Goal: Task Accomplishment & Management: Use online tool/utility

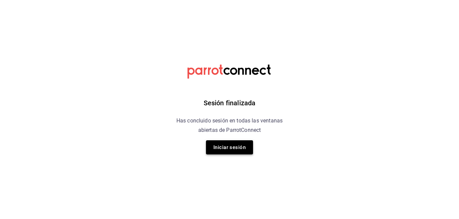
click at [232, 149] on button "Iniciar sesión" at bounding box center [229, 147] width 47 height 14
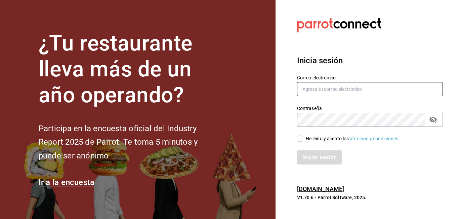
type input "marco.mtz_lt@outlook.com"
click at [301, 138] on input "He leído y acepto los Términos y condiciones." at bounding box center [300, 138] width 6 height 6
checkbox input "true"
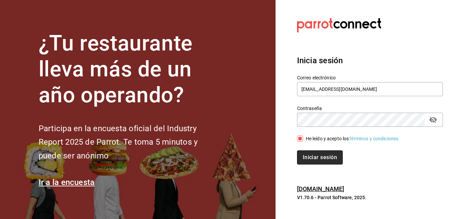
click at [313, 158] on button "Iniciar sesión" at bounding box center [320, 157] width 46 height 14
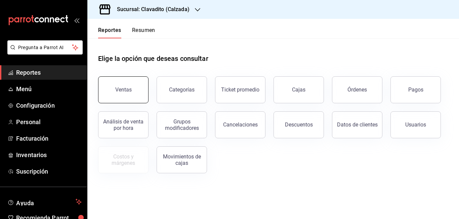
click at [112, 89] on button "Ventas" at bounding box center [123, 89] width 50 height 27
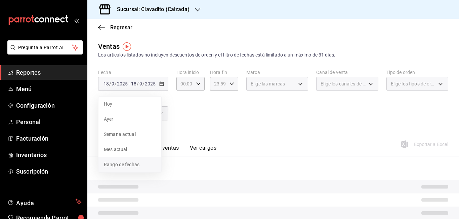
click at [117, 165] on span "Rango de fechas" at bounding box center [130, 164] width 52 height 7
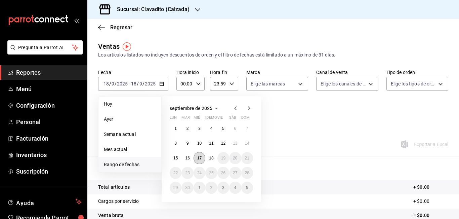
click at [198, 155] on button "17" at bounding box center [200, 158] width 12 height 12
click at [209, 159] on abbr "18" at bounding box center [211, 158] width 4 height 5
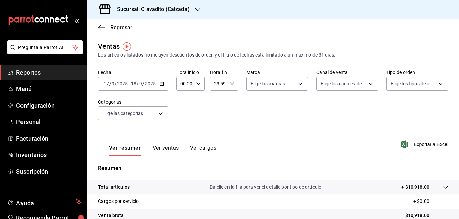
click at [185, 83] on input "00:00" at bounding box center [184, 83] width 17 height 13
click at [185, 83] on div at bounding box center [229, 109] width 459 height 219
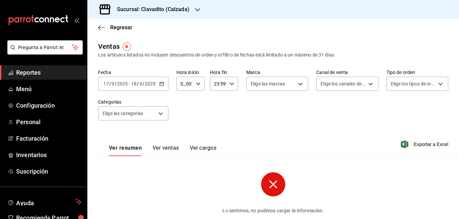
click at [183, 83] on input "0_:00" at bounding box center [184, 83] width 17 height 13
click at [183, 83] on div at bounding box center [229, 109] width 459 height 219
type input "05:00"
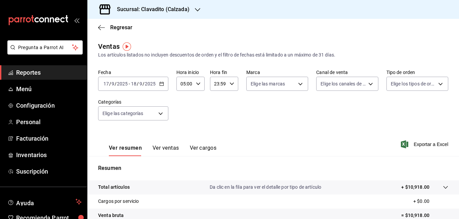
click at [216, 83] on input "23:59" at bounding box center [218, 83] width 17 height 13
click at [216, 83] on div at bounding box center [229, 109] width 459 height 219
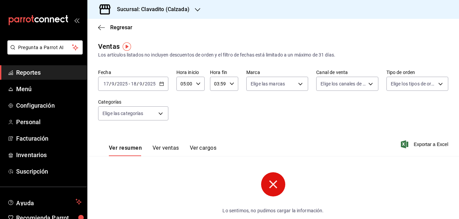
click at [218, 83] on input "03:59" at bounding box center [218, 83] width 17 height 13
click at [217, 131] on span "05" at bounding box center [215, 132] width 3 height 5
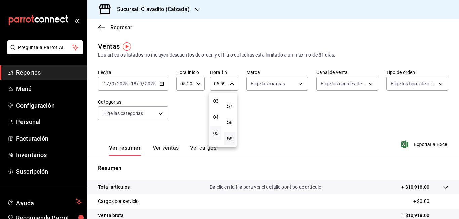
click at [222, 83] on div at bounding box center [229, 109] width 459 height 219
click at [222, 83] on input "05:59" at bounding box center [218, 83] width 17 height 13
click at [222, 83] on div at bounding box center [229, 109] width 459 height 219
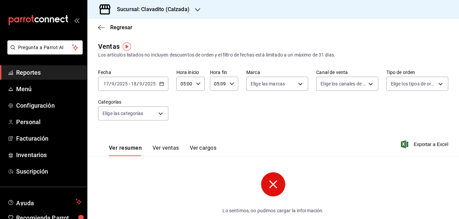
click at [225, 83] on input "05:09" at bounding box center [218, 83] width 17 height 13
click at [225, 83] on div at bounding box center [229, 109] width 459 height 219
type input "05:00"
click at [178, 9] on h3 "Sucursal: Clavadito (Calzada)" at bounding box center [151, 9] width 78 height 8
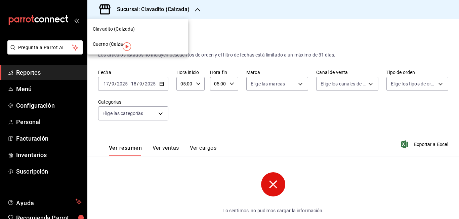
click at [105, 43] on span "Cuerno (Calzada)" at bounding box center [111, 44] width 37 height 7
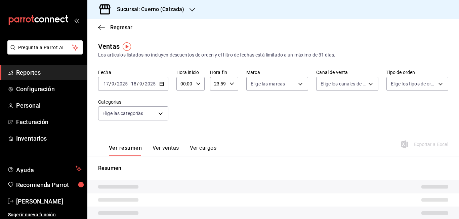
type input "05:00"
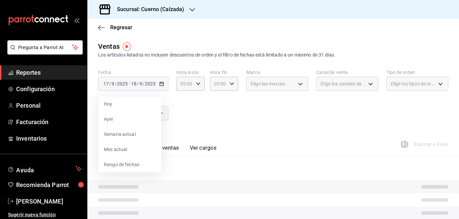
click at [217, 98] on div "Fecha [DATE] [DATE] - [DATE] [DATE] [PERSON_NAME] Semana actual Mes actual Rang…" at bounding box center [273, 98] width 350 height 59
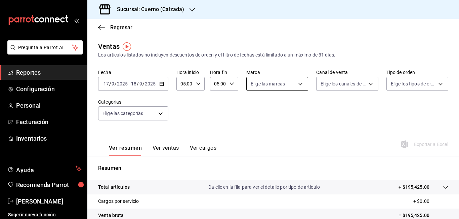
click at [298, 83] on body "Pregunta a Parrot AI Reportes Configuración Personal Facturación Inventarios Ay…" at bounding box center [229, 109] width 459 height 219
click at [274, 131] on span "Cuerno - Calzada" at bounding box center [282, 132] width 39 height 7
type input "b7ae777b-2dfc-42e0-9650-6cefdf37a424"
checkbox input "true"
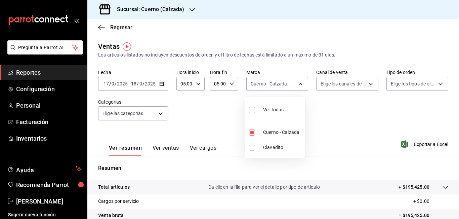
click at [355, 99] on div at bounding box center [229, 109] width 459 height 219
click at [420, 143] on span "Exportar a Excel" at bounding box center [425, 144] width 46 height 8
click at [34, 74] on span "Reportes" at bounding box center [49, 72] width 66 height 9
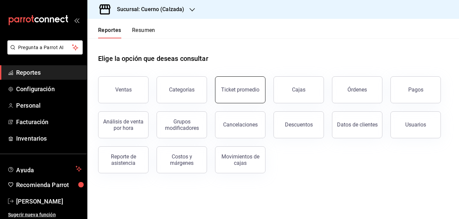
click at [228, 93] on button "Ticket promedio" at bounding box center [240, 89] width 50 height 27
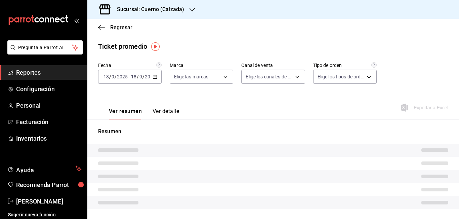
type input "b7ae777b-2dfc-42e0-9650-6cefdf37a424,c000f1c0-fb9f-4016-8e6a-f0d1e83e893d"
type input "PARROT,UBER_EATS,RAPPI,DIDI_FOOD,ONLINE"
type input "45550569-3ed2-40ec-865f-a78a43aad0fb,ed9744db-0daf-4564-a5b3-b3442505d928,23f9e…"
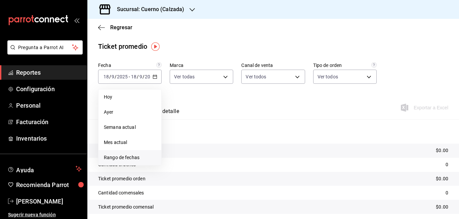
click at [138, 156] on span "Rango de fechas" at bounding box center [130, 157] width 52 height 7
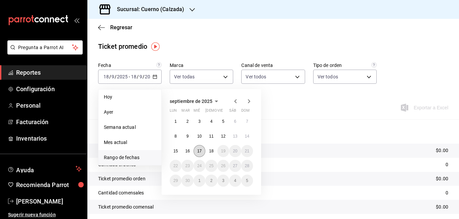
click at [197, 151] on button "17" at bounding box center [200, 151] width 12 height 12
click at [208, 150] on button "18" at bounding box center [211, 151] width 12 height 12
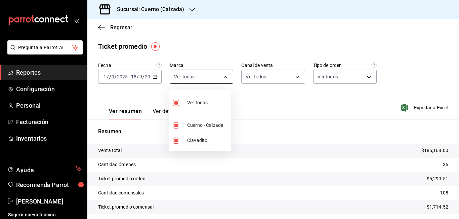
click at [224, 77] on body "Pregunta a Parrot AI Reportes Configuración Personal Facturación Inventarios Ay…" at bounding box center [229, 109] width 459 height 219
click at [197, 140] on span "Clavadito" at bounding box center [207, 140] width 41 height 7
type input "b7ae777b-2dfc-42e0-9650-6cefdf37a424"
checkbox input "false"
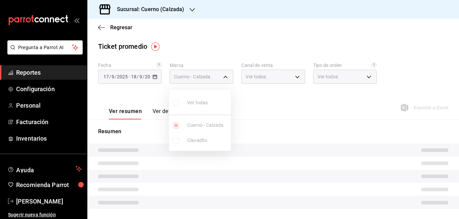
click at [259, 110] on div at bounding box center [229, 109] width 459 height 219
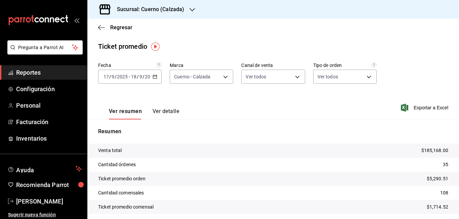
click at [27, 70] on span "Reportes" at bounding box center [49, 72] width 66 height 9
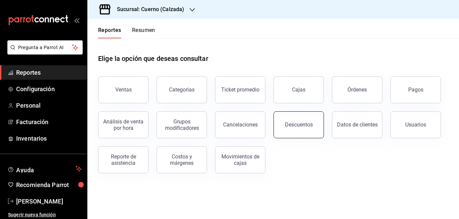
click at [301, 120] on button "Descuentos" at bounding box center [299, 124] width 50 height 27
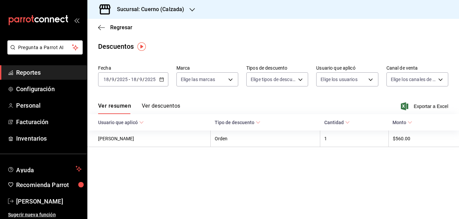
click at [163, 80] on \(Stroke\) "button" at bounding box center [162, 80] width 4 height 4
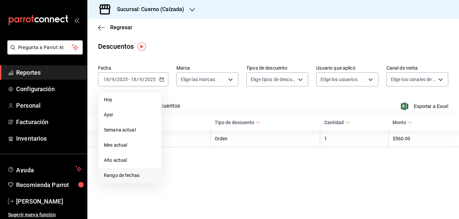
click at [132, 175] on span "Rango de fechas" at bounding box center [130, 175] width 52 height 7
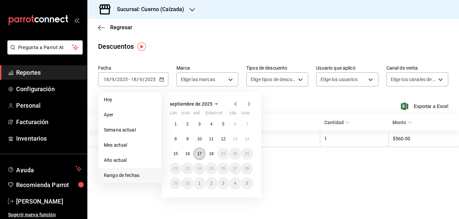
click at [200, 154] on abbr "17" at bounding box center [199, 153] width 4 height 5
click at [210, 153] on abbr "18" at bounding box center [211, 153] width 4 height 5
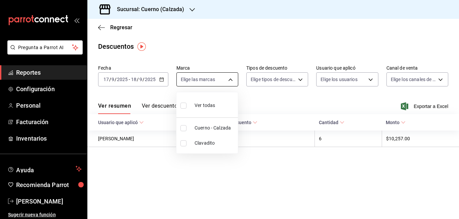
click at [228, 81] on body "Pregunta a Parrot AI Reportes Configuración Personal Facturación Inventarios Ay…" at bounding box center [229, 109] width 459 height 219
click at [215, 130] on span "Cuerno - Calzada" at bounding box center [215, 127] width 41 height 7
type input "b7ae777b-2dfc-42e0-9650-6cefdf37a424"
checkbox input "true"
click at [300, 80] on div at bounding box center [229, 109] width 459 height 219
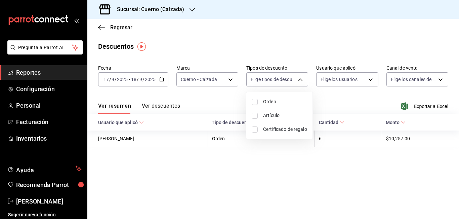
click at [300, 80] on body "Pregunta a Parrot AI Reportes Configuración Personal Facturación Inventarios Ay…" at bounding box center [229, 109] width 459 height 219
click at [265, 101] on span "Orden" at bounding box center [285, 101] width 44 height 7
type input "ORDER"
checkbox input "true"
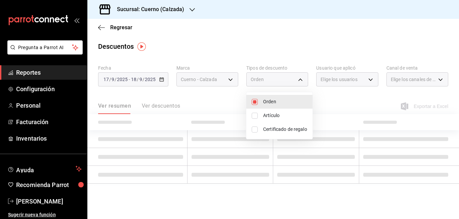
click at [266, 112] on span "Artículo" at bounding box center [285, 115] width 44 height 7
type input "ORDER,ORDER_ITEM"
checkbox input "true"
click at [267, 128] on span "Certificado de regalo" at bounding box center [285, 129] width 44 height 7
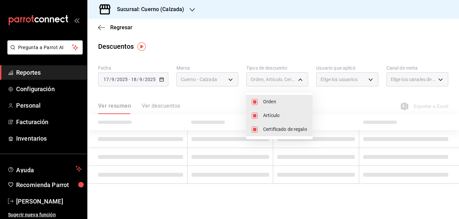
type input "ORDER,ORDER_ITEM,CARD_REWARD"
checkbox input "true"
click at [362, 80] on div at bounding box center [229, 109] width 459 height 219
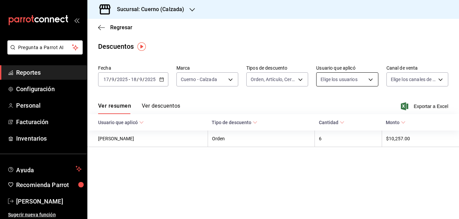
click at [365, 80] on body "Pregunta a Parrot AI Reportes Configuración Personal Facturación Inventarios Ay…" at bounding box center [229, 109] width 459 height 219
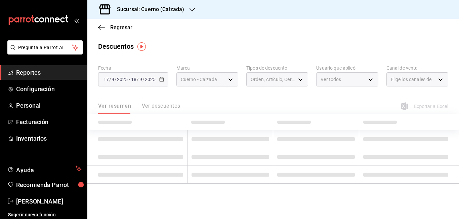
type input "a69d5b19-eab7-4f88-875a-86a352573cd9,4c30b40a-4939-4da7-ad84-267794e63471,8dbd2…"
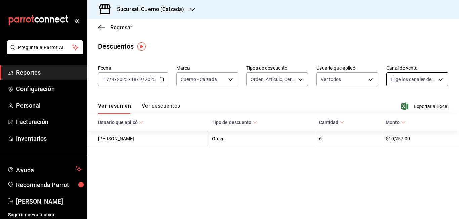
click at [441, 78] on body "Pregunta a Parrot AI Reportes Configuración Personal Facturación Inventarios Ay…" at bounding box center [229, 109] width 459 height 219
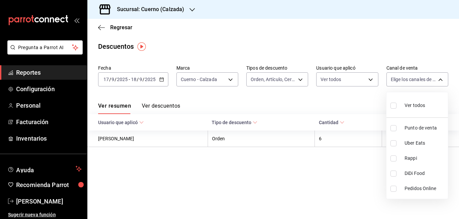
click at [420, 103] on span "Ver todos" at bounding box center [415, 105] width 20 height 7
type input "PARROT,UBER_EATS,RAPPI,DIDI_FOOD,ONLINE"
checkbox input "true"
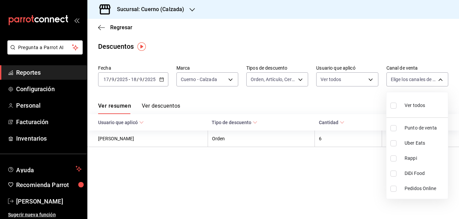
checkbox input "true"
click at [431, 43] on div at bounding box center [229, 109] width 459 height 219
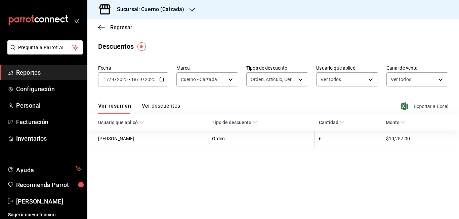
click at [430, 105] on span "Exportar a Excel" at bounding box center [425, 106] width 46 height 8
click at [28, 72] on span "Reportes" at bounding box center [49, 72] width 66 height 9
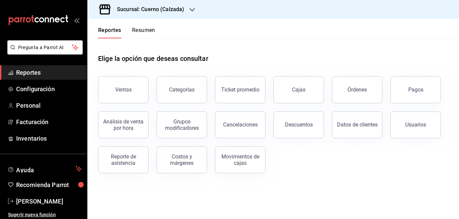
drag, startPoint x: 357, startPoint y: 90, endPoint x: 151, endPoint y: 187, distance: 227.0
click at [357, 90] on div "Órdenes" at bounding box center [356, 89] width 19 height 6
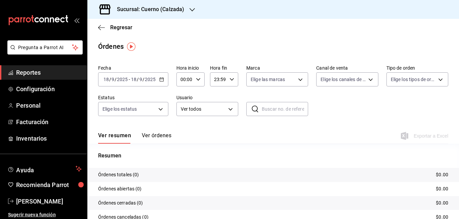
click at [161, 80] on icon "button" at bounding box center [161, 79] width 5 height 5
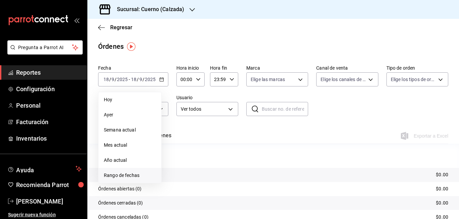
click at [127, 173] on span "Rango de fechas" at bounding box center [130, 175] width 52 height 7
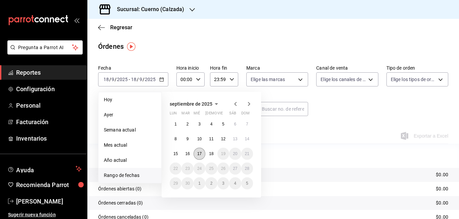
click at [202, 151] on button "17" at bounding box center [200, 154] width 12 height 12
click at [214, 153] on button "18" at bounding box center [211, 154] width 12 height 12
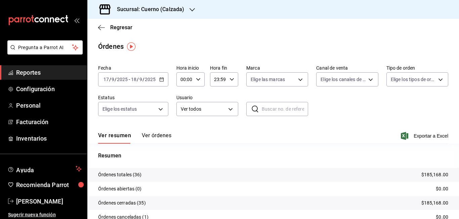
click at [183, 78] on input "00:00" at bounding box center [184, 79] width 17 height 13
click at [186, 79] on div at bounding box center [229, 109] width 459 height 219
click at [185, 80] on input "00:00" at bounding box center [184, 79] width 17 height 13
click at [185, 80] on div at bounding box center [229, 109] width 459 height 219
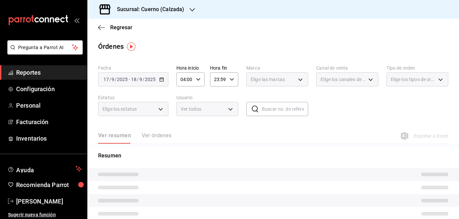
click at [185, 80] on input "04:00" at bounding box center [184, 79] width 17 height 13
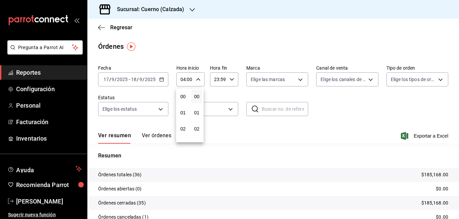
scroll to position [65, 0]
click at [182, 114] on span "05" at bounding box center [182, 112] width 3 height 5
type input "05:00"
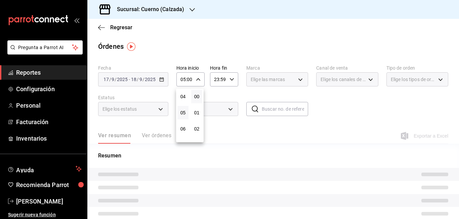
click at [218, 80] on div at bounding box center [229, 109] width 459 height 219
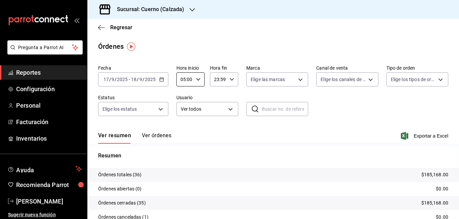
click at [216, 80] on input "23:59" at bounding box center [218, 79] width 17 height 13
click at [216, 80] on div at bounding box center [229, 109] width 459 height 219
click at [217, 79] on input "03:59" at bounding box center [218, 79] width 17 height 13
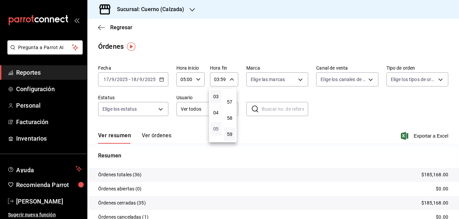
click at [216, 127] on span "05" at bounding box center [215, 128] width 3 height 5
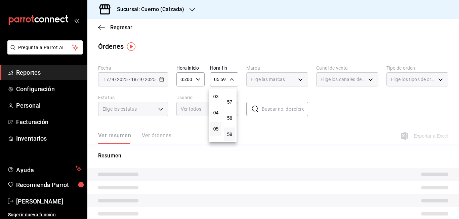
click at [223, 79] on div at bounding box center [229, 109] width 459 height 219
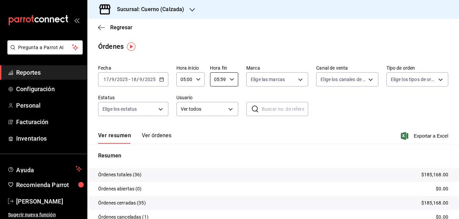
click at [223, 79] on input "05:59" at bounding box center [218, 79] width 17 height 13
click at [223, 79] on div at bounding box center [229, 109] width 459 height 219
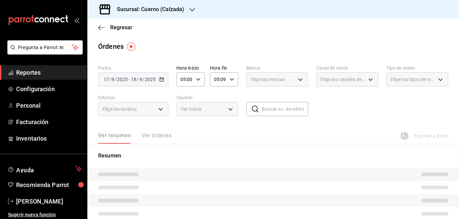
click at [224, 79] on input "05:09" at bounding box center [218, 79] width 17 height 13
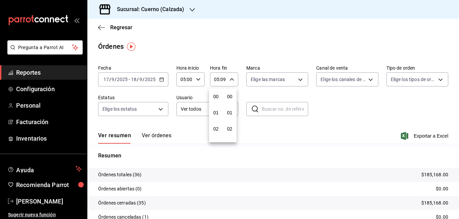
scroll to position [145, 0]
click at [224, 79] on div at bounding box center [229, 109] width 459 height 219
type input "05:00"
click at [297, 79] on body "Pregunta a Parrot AI Reportes Configuración Personal Facturación Inventarios Ay…" at bounding box center [229, 109] width 459 height 219
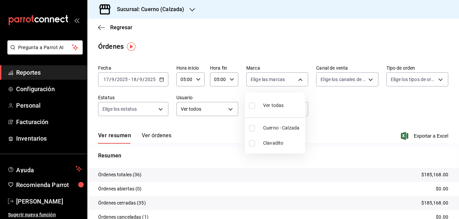
click at [276, 130] on span "Cuerno - Calzada" at bounding box center [282, 127] width 39 height 7
type input "b7ae777b-2dfc-42e0-9650-6cefdf37a424"
checkbox input "true"
click at [350, 107] on div at bounding box center [229, 109] width 459 height 219
click at [267, 113] on input "text" at bounding box center [285, 108] width 46 height 13
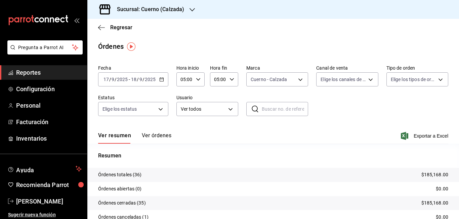
paste input "170925-P-0029"
type input "170925-P-0029"
click at [420, 135] on span "Exportar a Excel" at bounding box center [425, 136] width 46 height 8
